Goal: Task Accomplishment & Management: Manage account settings

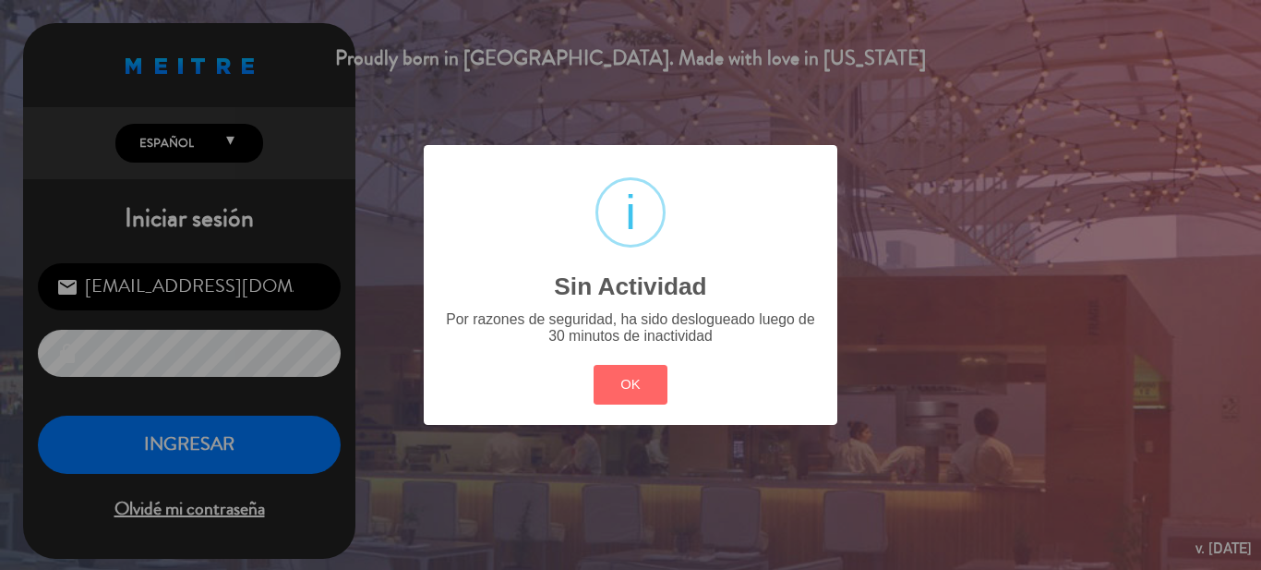
click at [632, 376] on button "OK" at bounding box center [631, 385] width 75 height 40
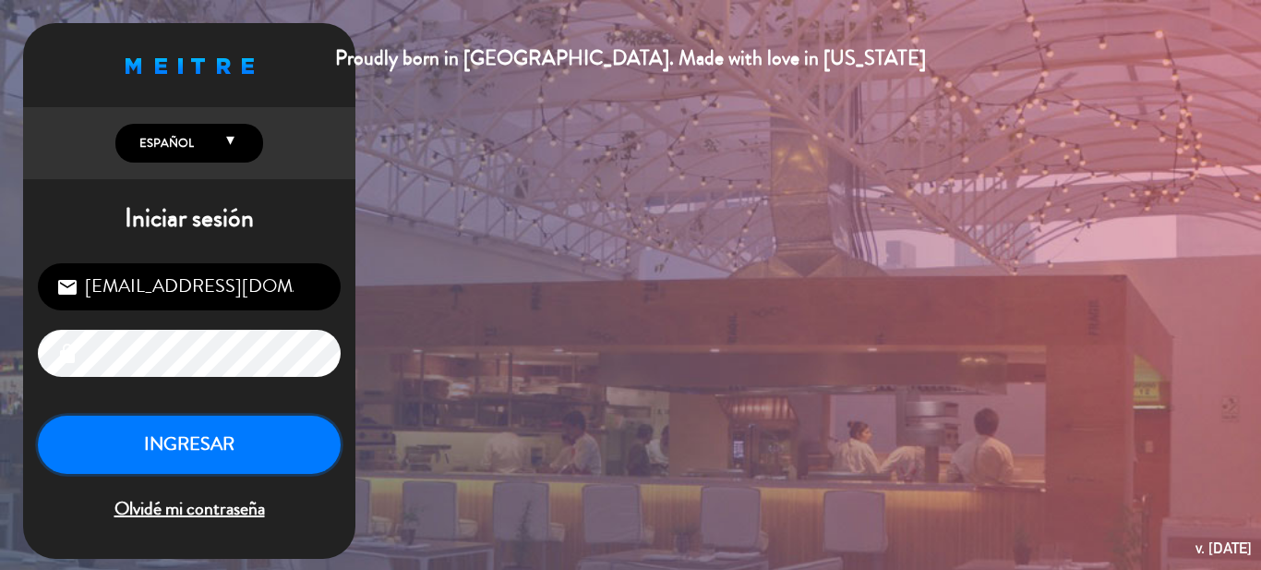
click at [271, 449] on button "INGRESAR" at bounding box center [189, 444] width 303 height 58
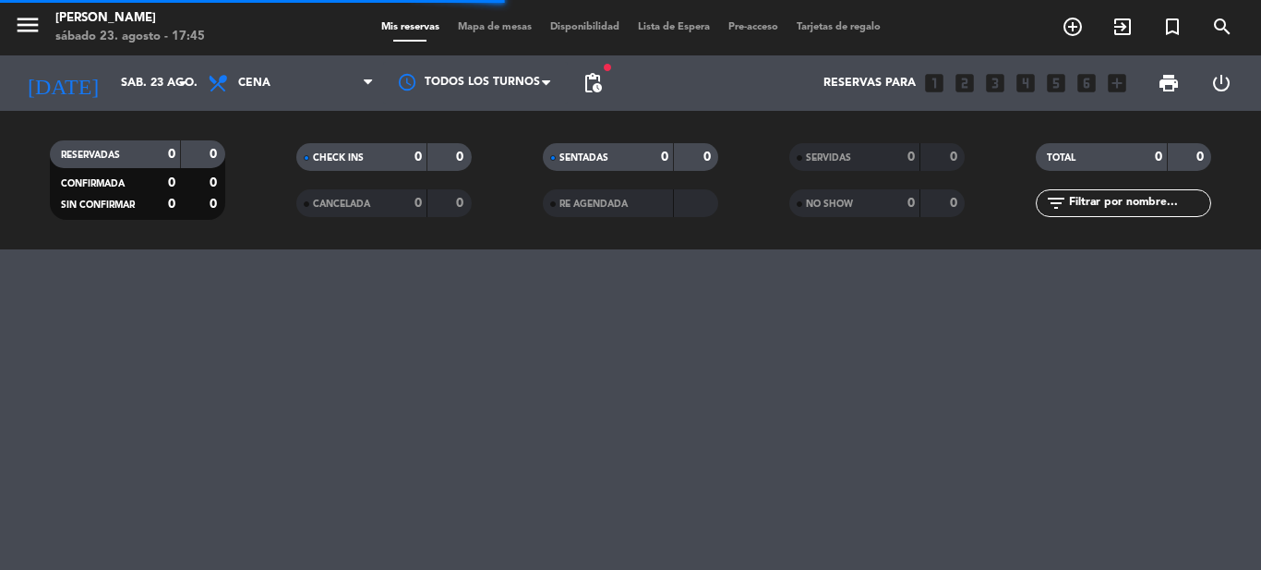
click at [273, 95] on span "Cena" at bounding box center [291, 83] width 185 height 41
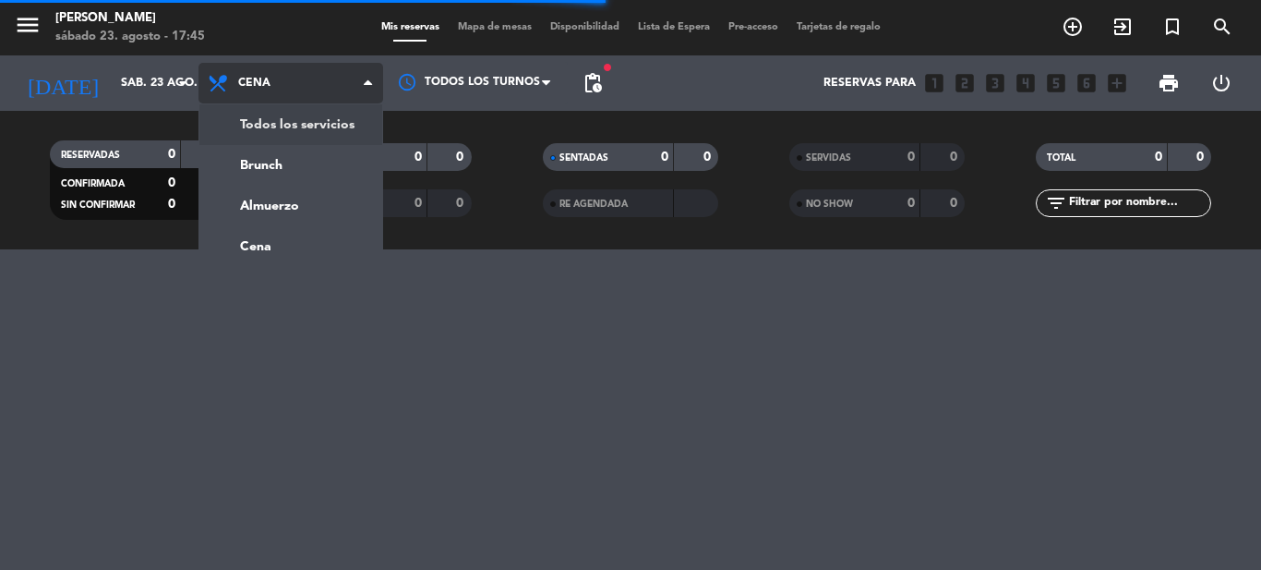
click at [288, 134] on div "menu Sharewood [PERSON_NAME][DATE] 23. agosto - 17:45 Mis reservas Mapa de mesa…" at bounding box center [630, 124] width 1261 height 249
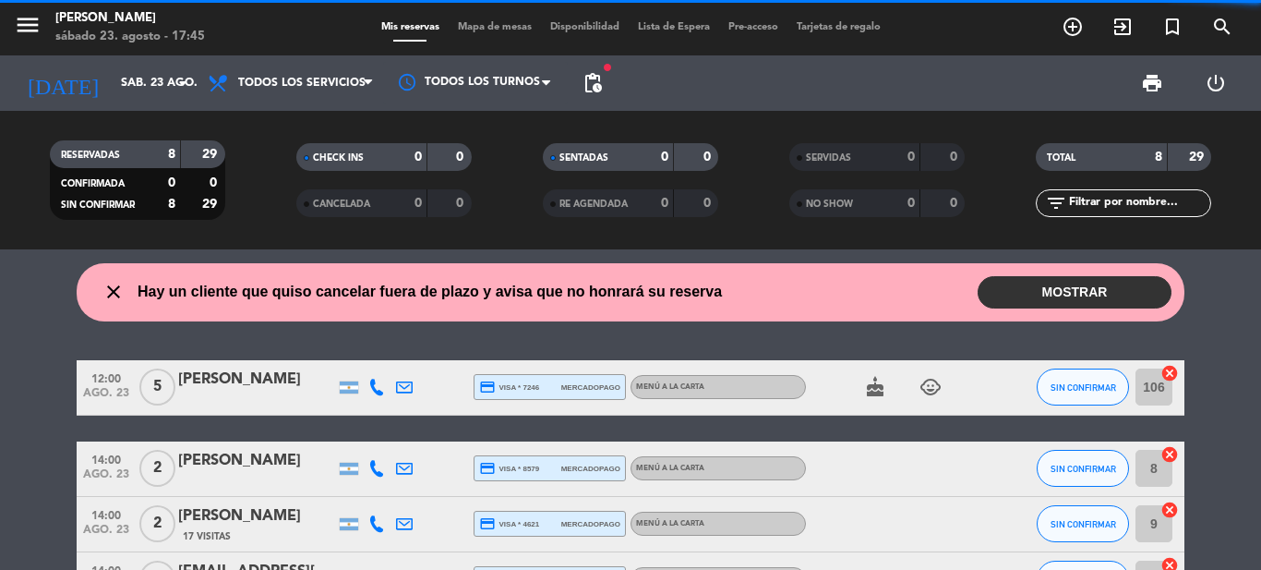
click at [1042, 287] on button "MOSTRAR" at bounding box center [1075, 292] width 194 height 32
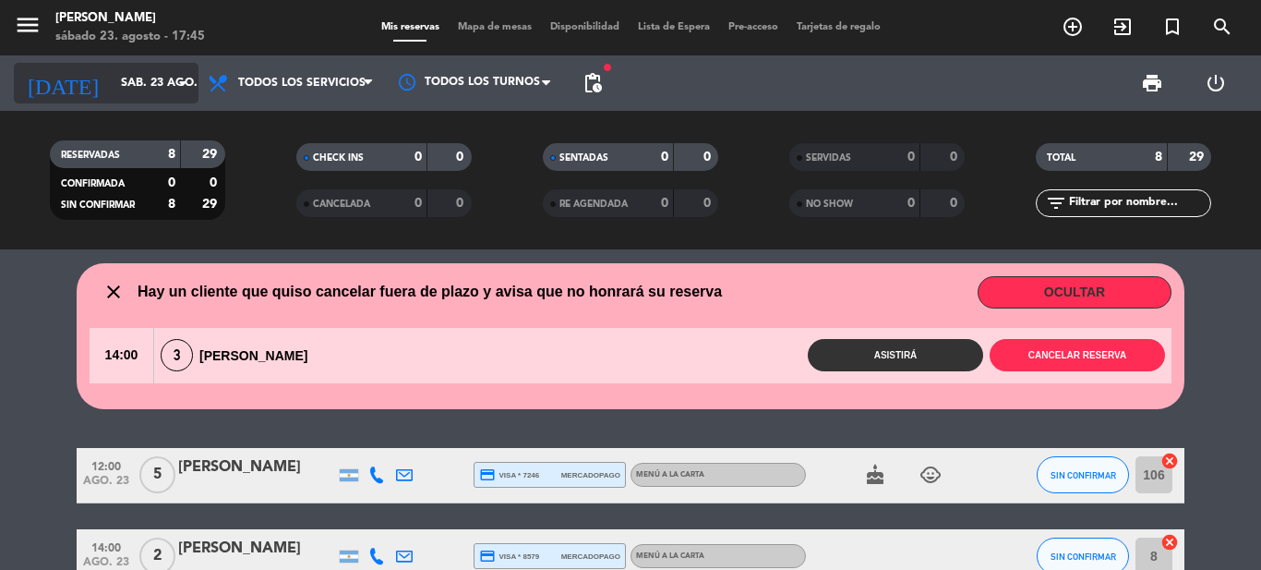
click at [119, 72] on input "sáb. 23 ago." at bounding box center [190, 82] width 156 height 31
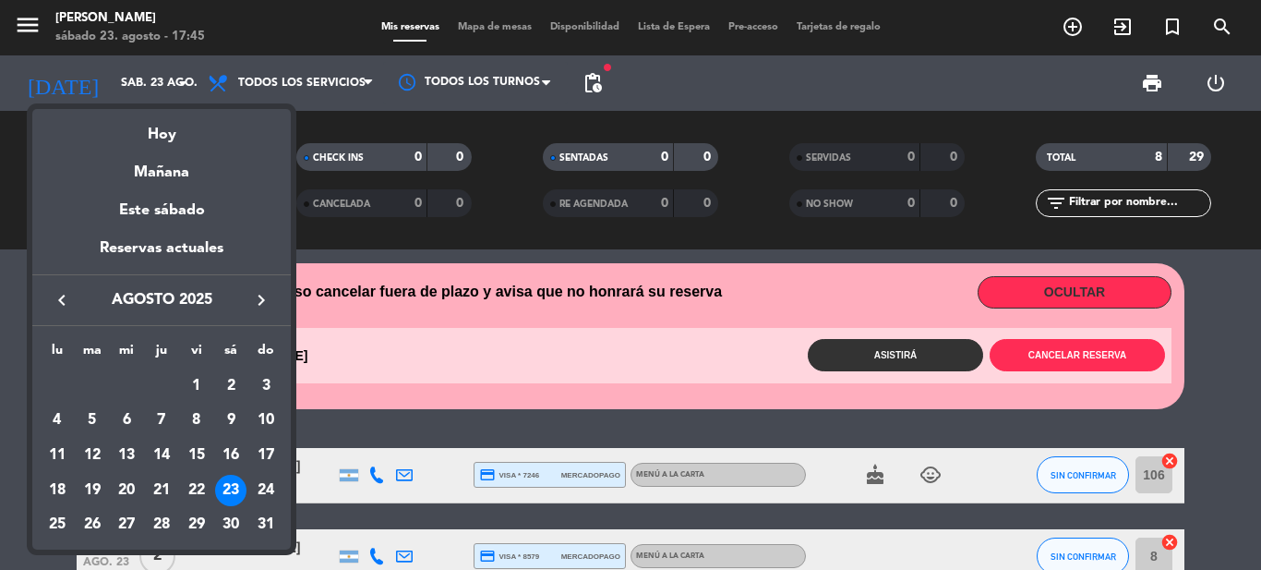
click at [1207, 315] on div at bounding box center [630, 285] width 1261 height 570
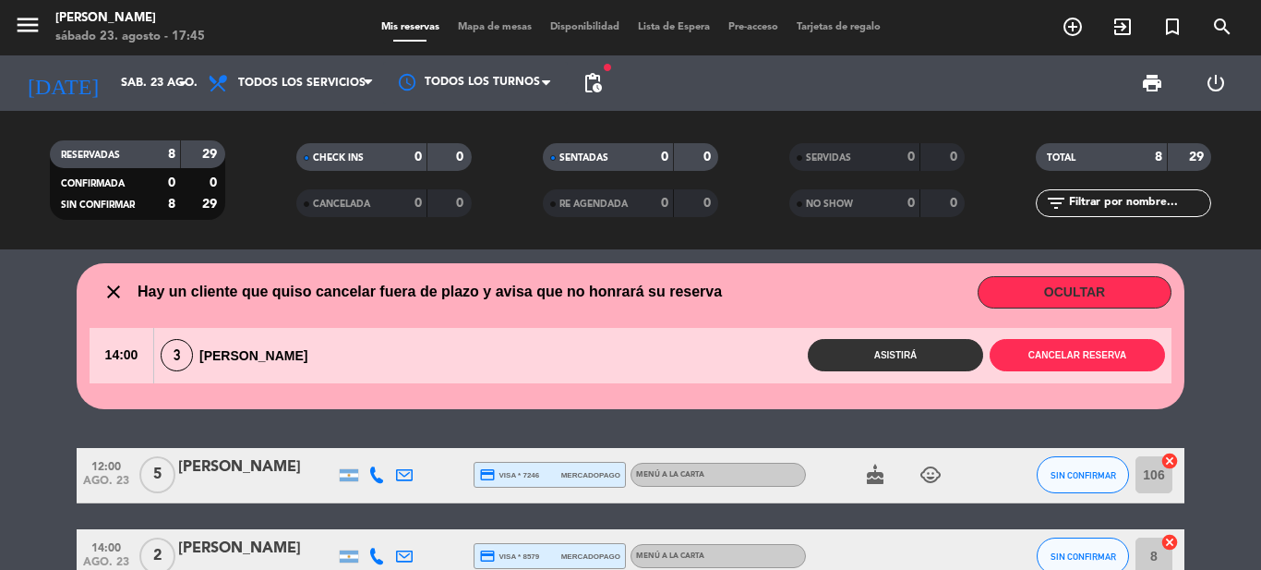
scroll to position [369, 0]
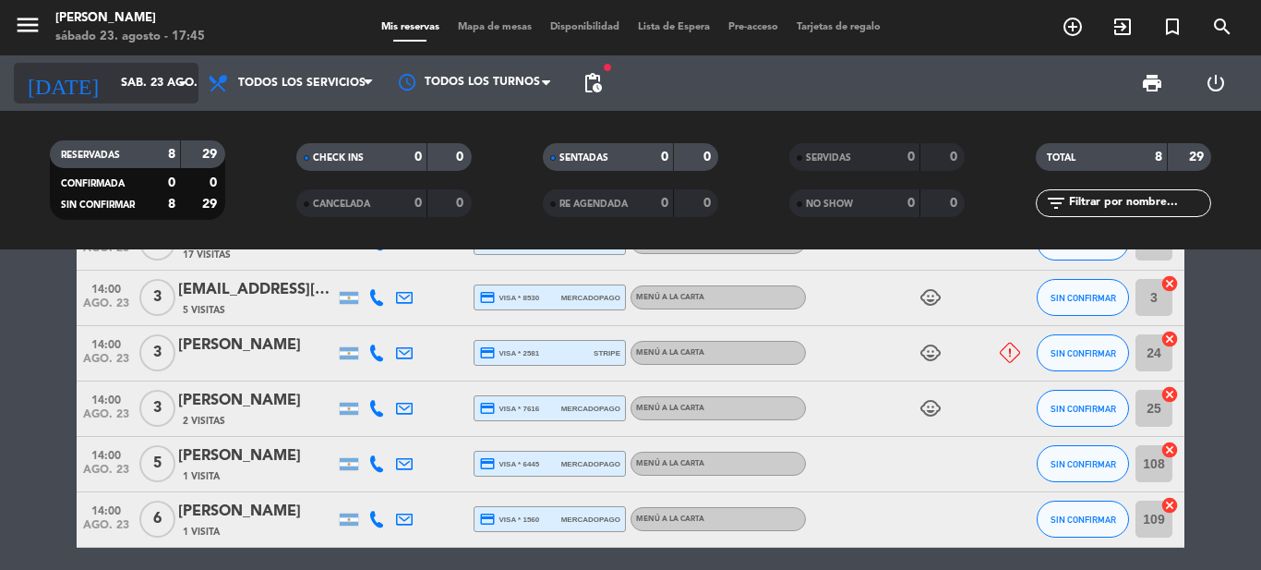
click at [163, 84] on input "sáb. 23 ago." at bounding box center [190, 82] width 156 height 31
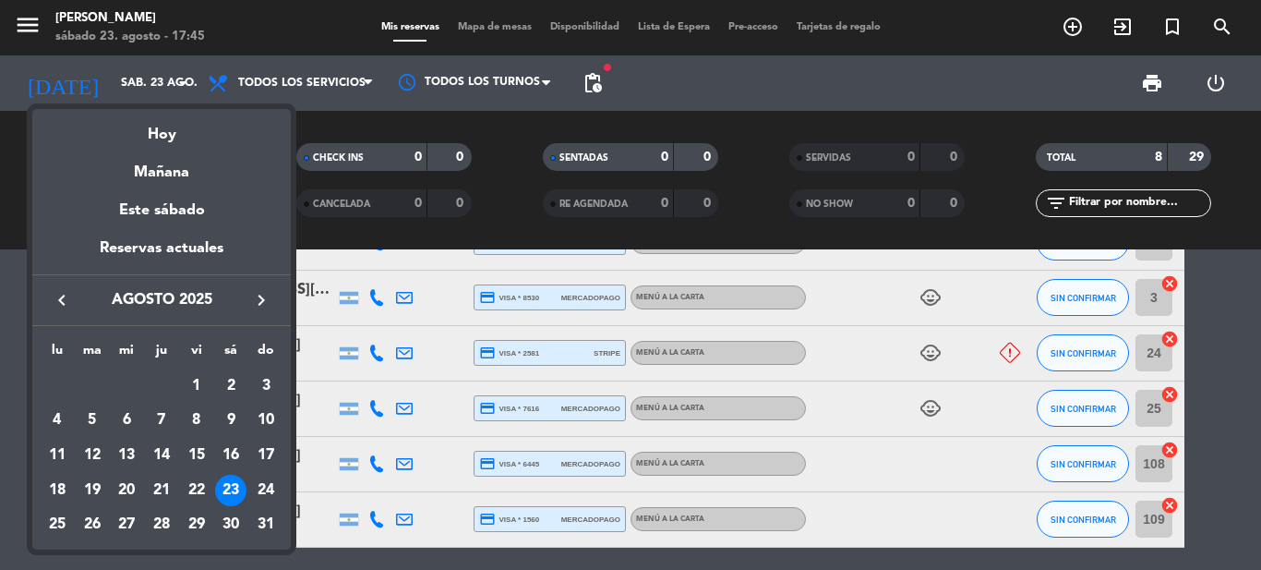
click at [263, 490] on div "24" at bounding box center [265, 490] width 31 height 31
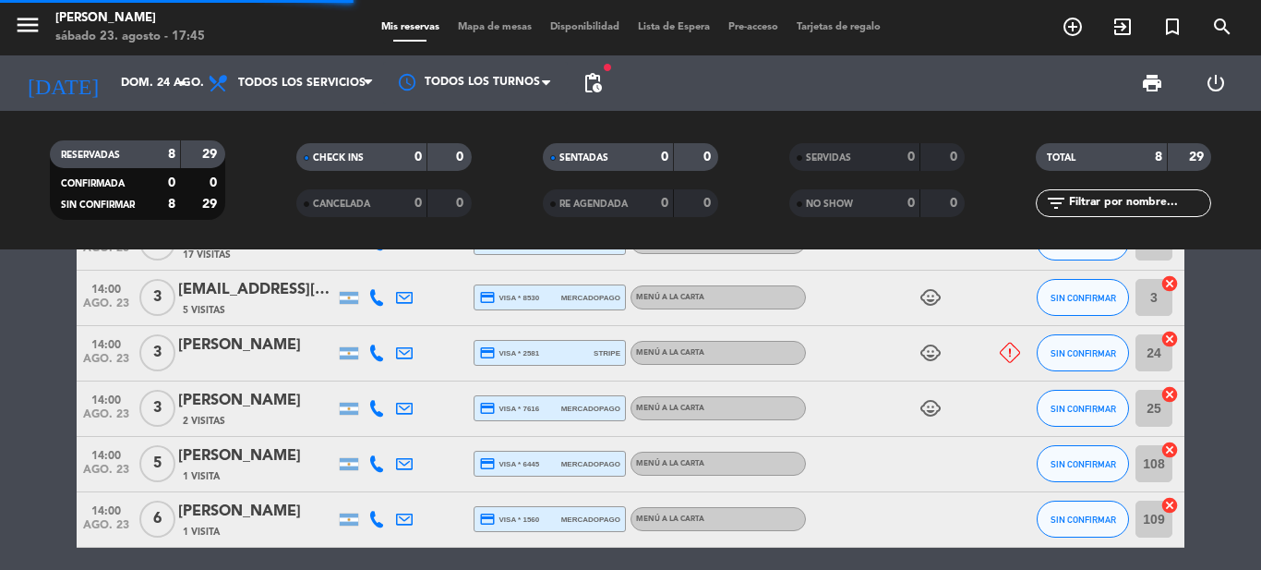
scroll to position [0, 0]
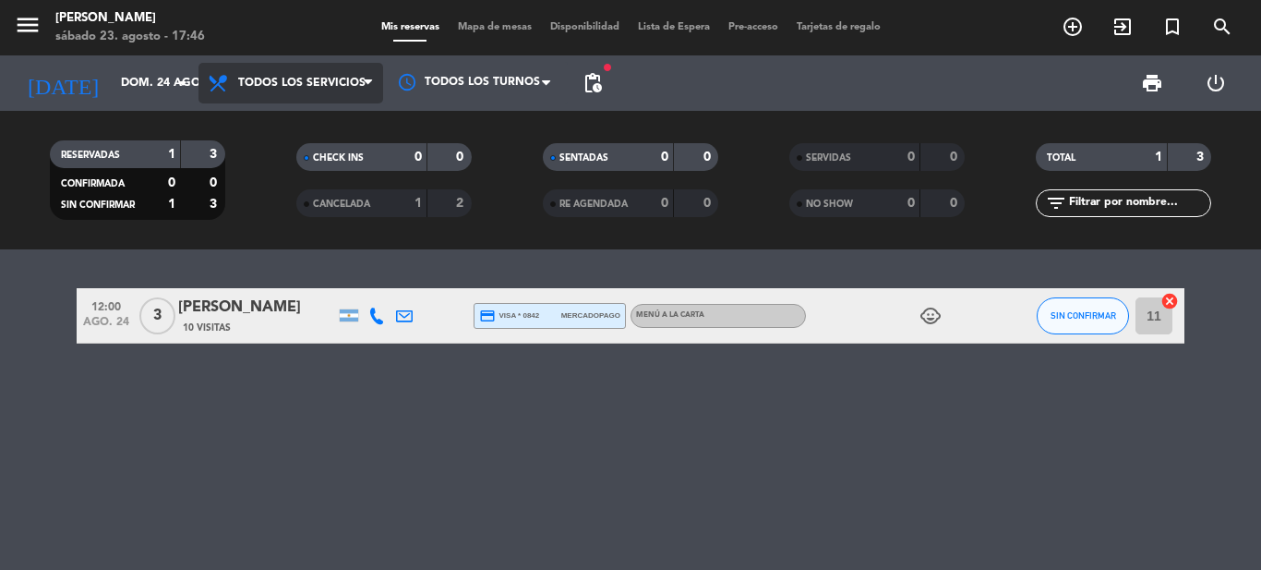
click at [294, 86] on span "Todos los servicios" at bounding box center [301, 83] width 127 height 13
click at [291, 120] on div "menu Sharewood [PERSON_NAME][DATE] 23. agosto - 17:46 Mis reservas Mapa de mesa…" at bounding box center [630, 124] width 1261 height 249
click at [314, 70] on span "Todos los servicios" at bounding box center [291, 83] width 185 height 41
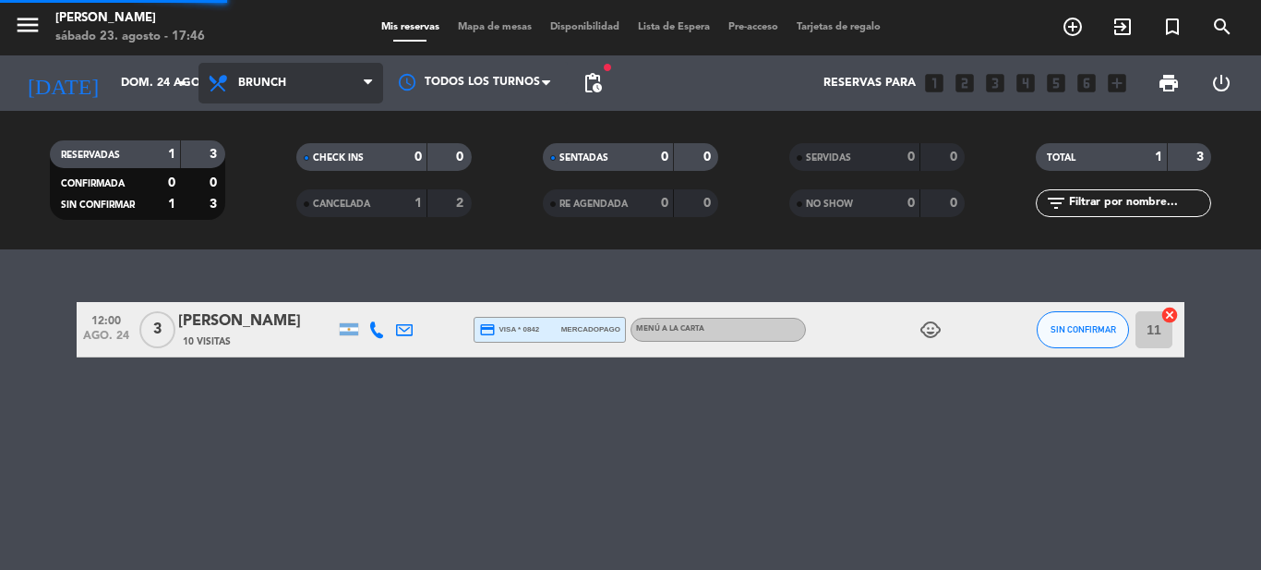
click at [297, 164] on div "menu Sharewood [PERSON_NAME][DATE] 23. agosto - 17:46 Mis reservas Mapa de mesa…" at bounding box center [630, 124] width 1261 height 249
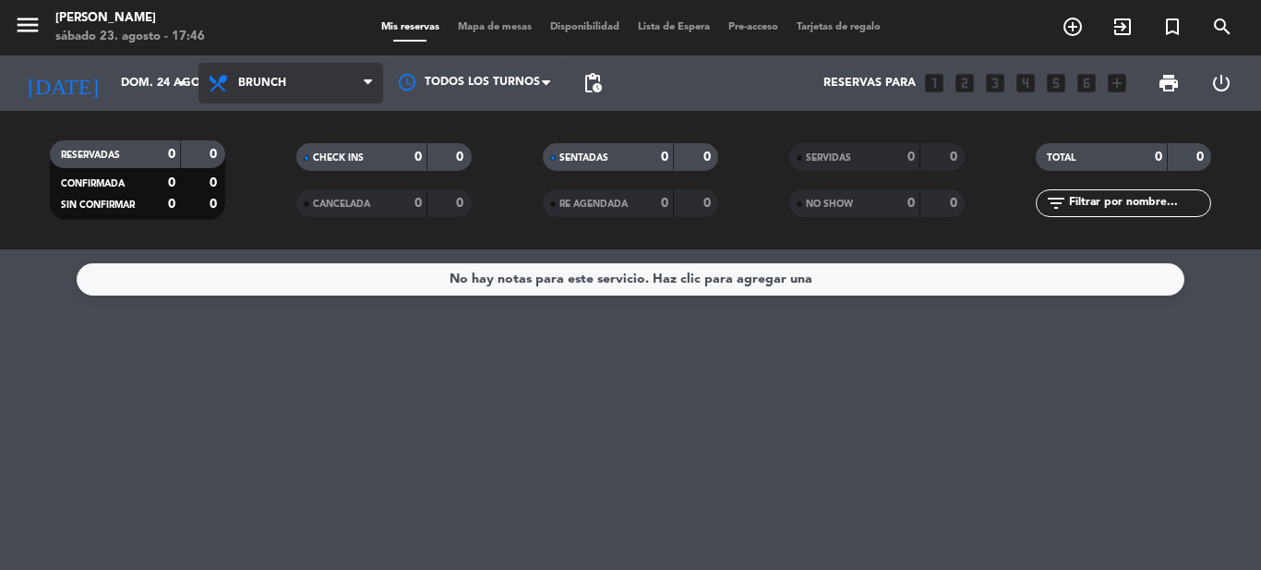
click at [279, 101] on span "Brunch" at bounding box center [291, 83] width 185 height 41
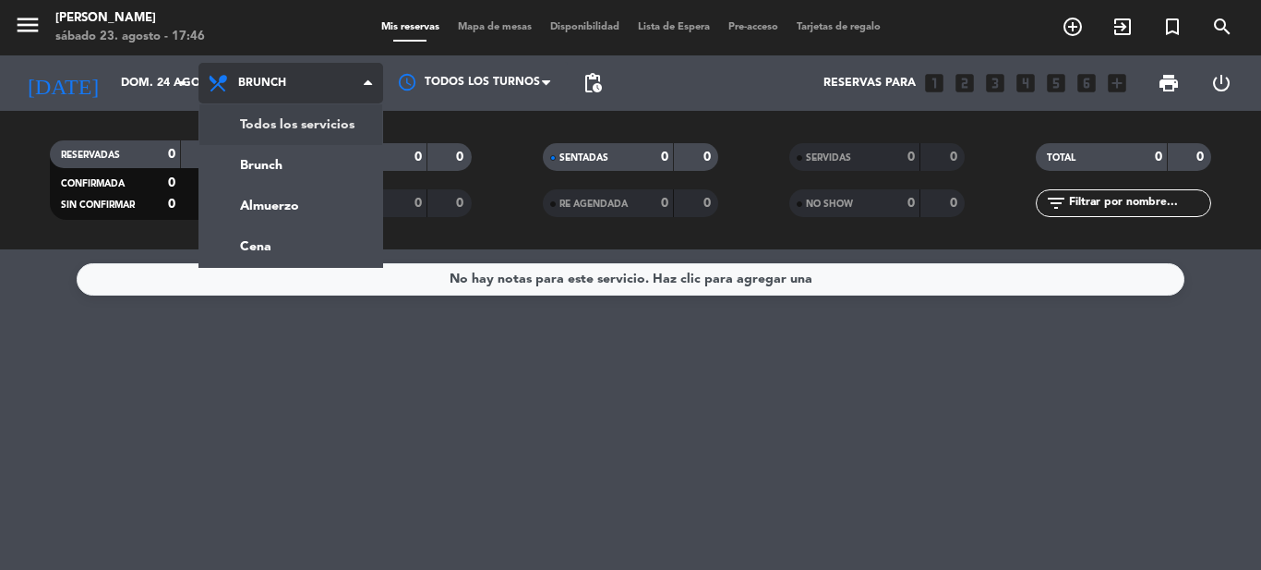
click at [286, 125] on div "menu Sharewood [PERSON_NAME][DATE] 23. agosto - 17:46 Mis reservas Mapa de mesa…" at bounding box center [630, 124] width 1261 height 249
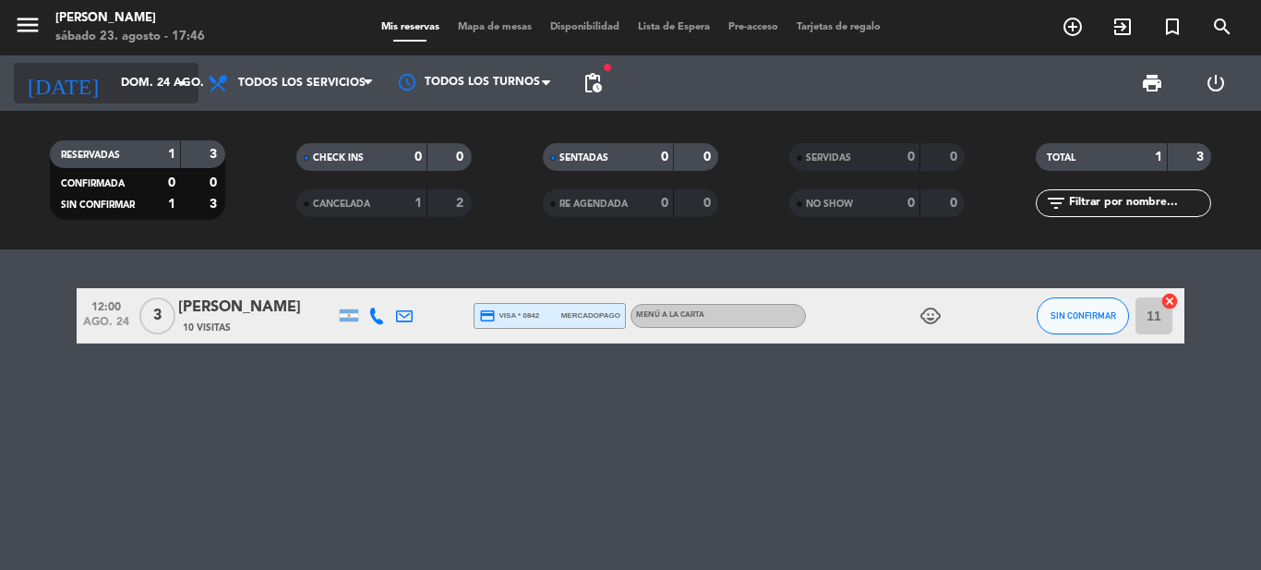
click at [123, 72] on input "dom. 24 ago." at bounding box center [190, 82] width 156 height 31
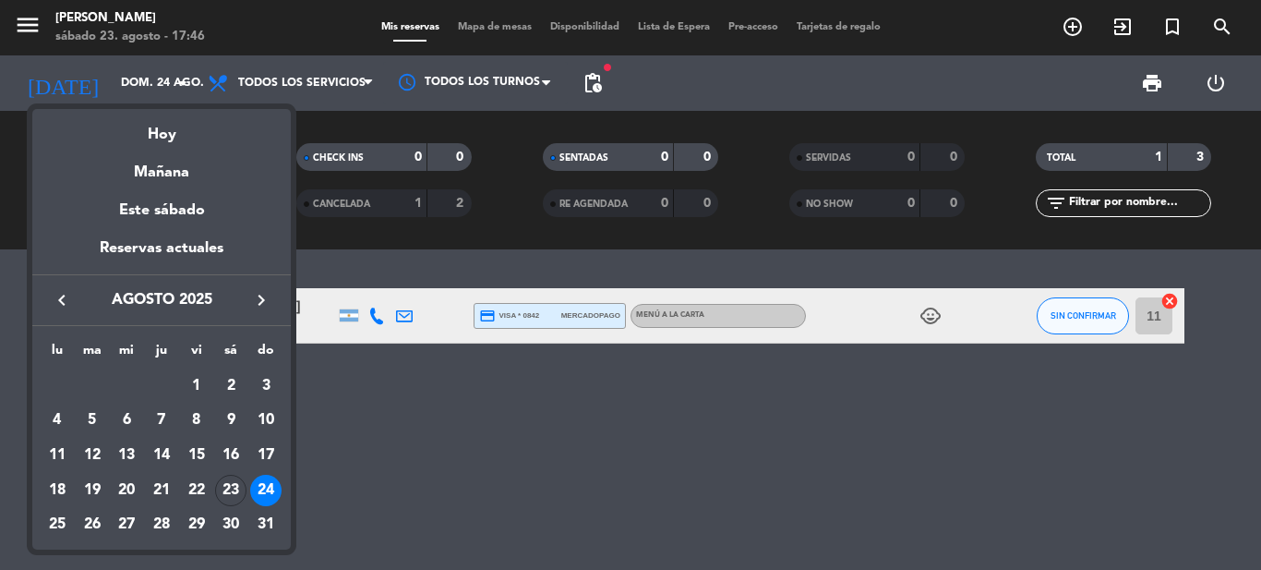
click at [494, 440] on div at bounding box center [630, 285] width 1261 height 570
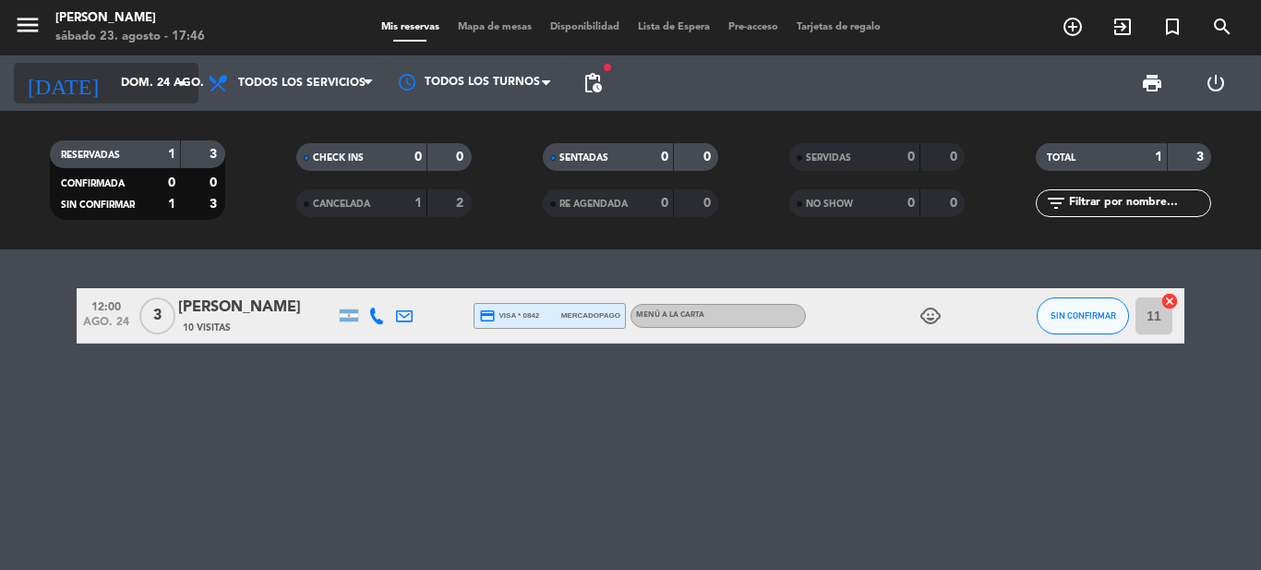
click at [152, 91] on input "dom. 24 ago." at bounding box center [190, 82] width 156 height 31
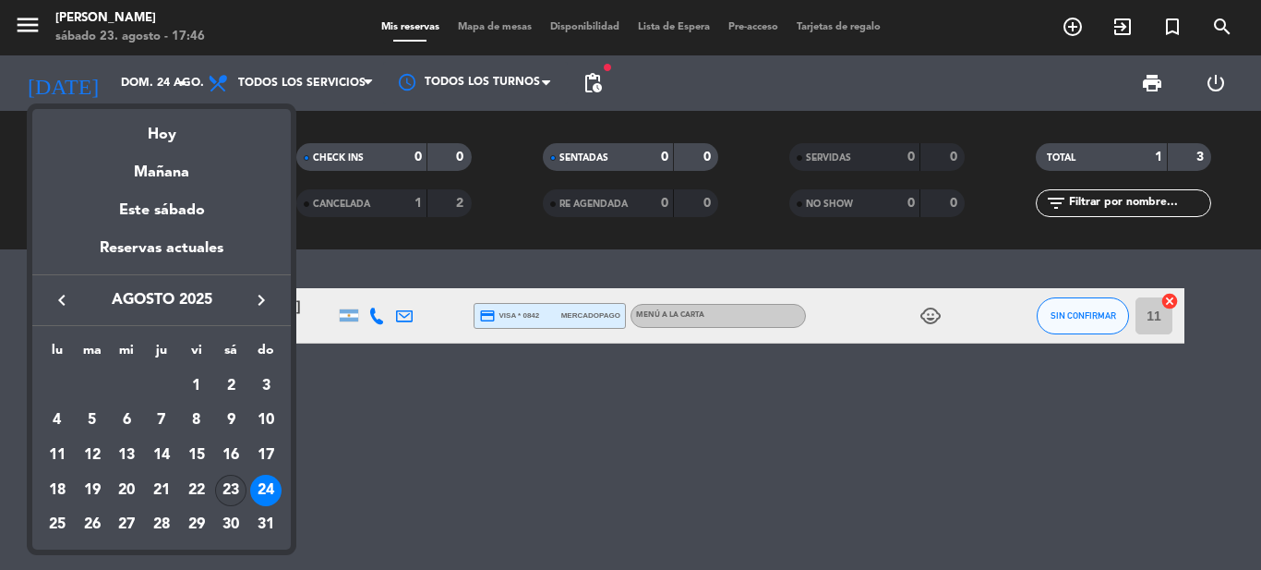
click at [227, 500] on div "23" at bounding box center [230, 490] width 31 height 31
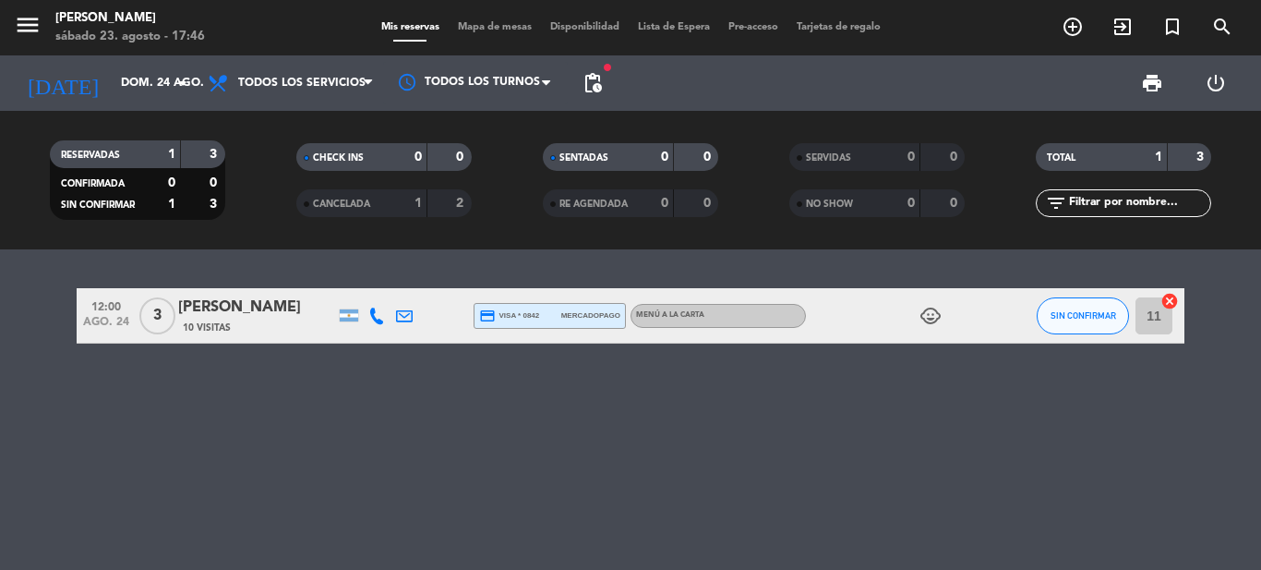
type input "sáb. 23 ago."
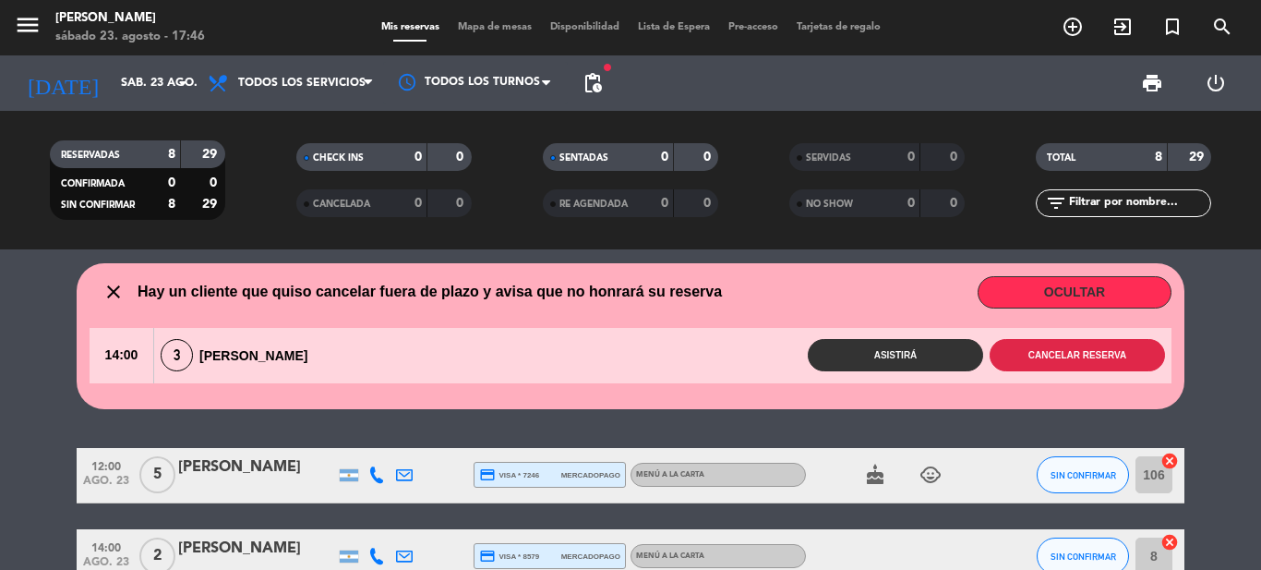
click at [1090, 356] on button "Cancelar reserva" at bounding box center [1077, 355] width 175 height 32
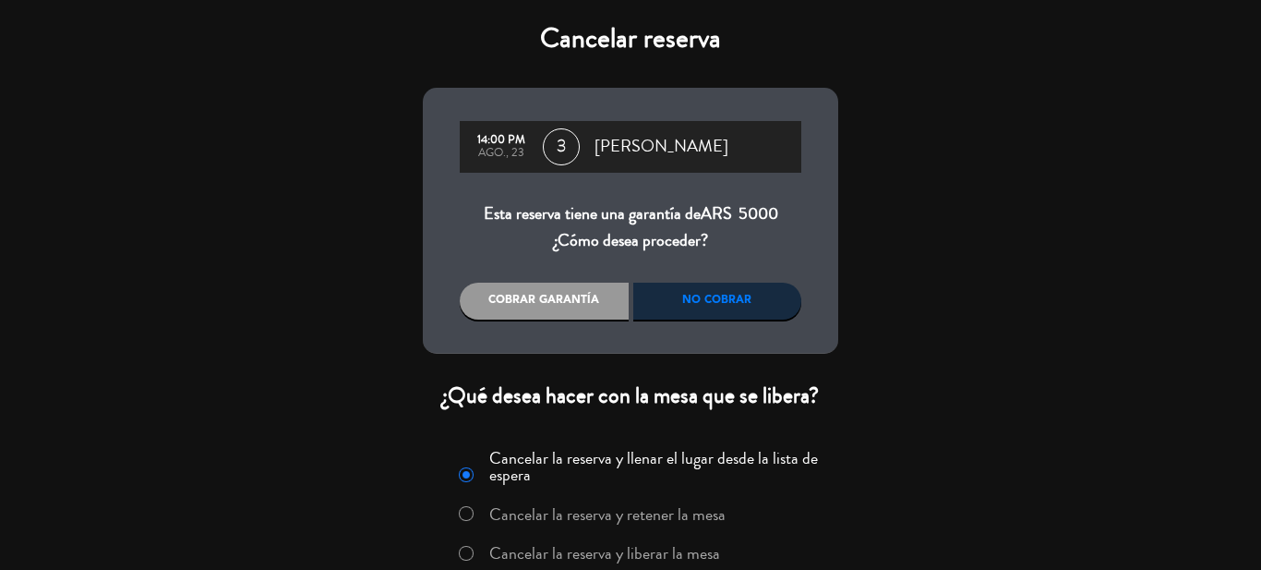
click at [752, 297] on div "No cobrar" at bounding box center [717, 301] width 169 height 37
click at [752, 299] on div "No cobrar" at bounding box center [717, 301] width 169 height 37
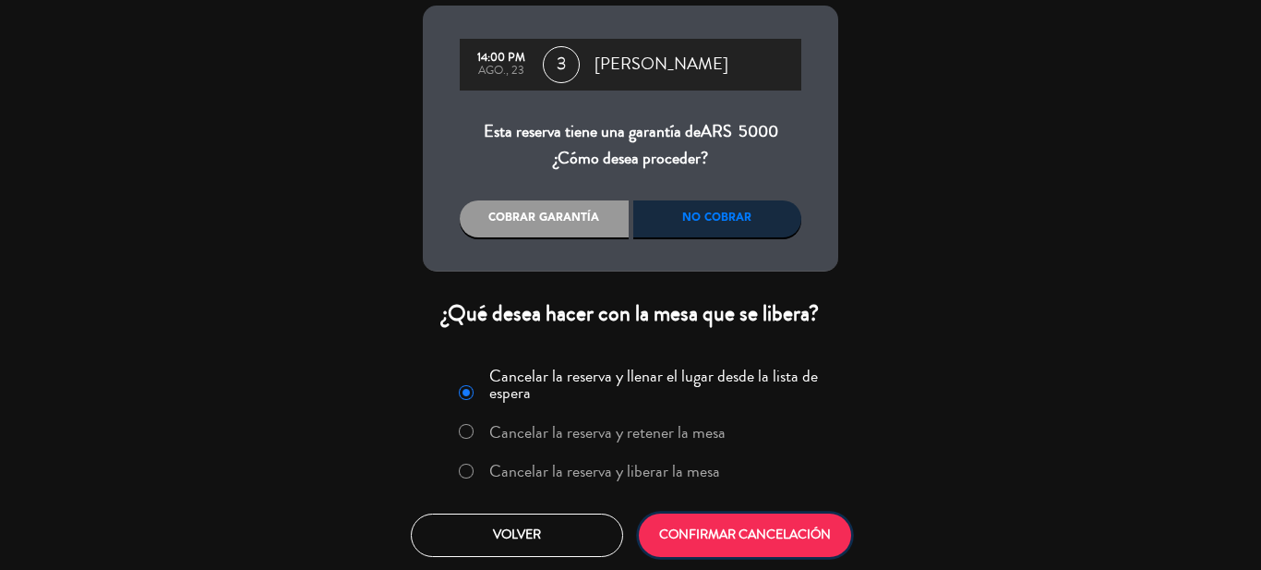
click at [723, 550] on button "CONFIRMAR CANCELACIÓN" at bounding box center [745, 534] width 212 height 43
